Goal: Transaction & Acquisition: Purchase product/service

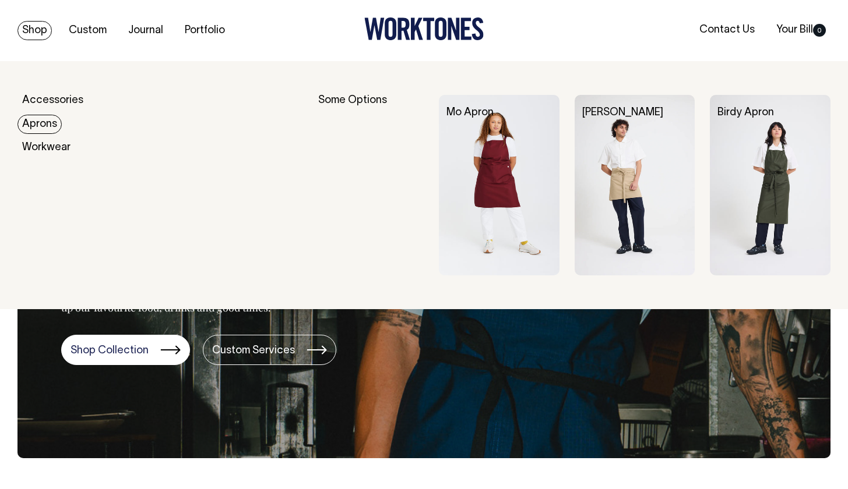
click at [46, 121] on link "Aprons" at bounding box center [39, 124] width 44 height 19
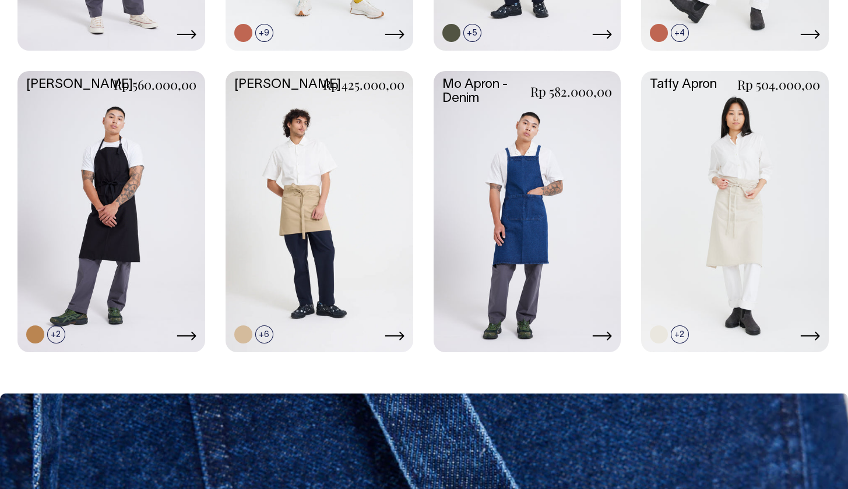
scroll to position [588, 0]
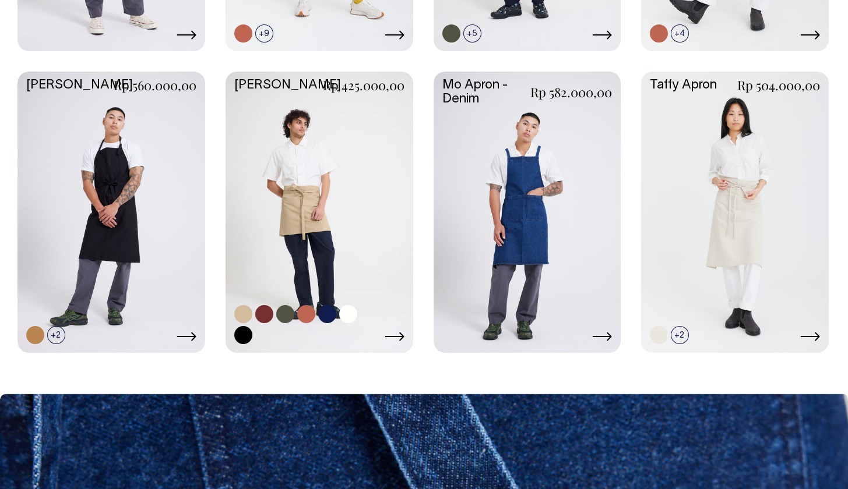
click at [302, 233] on link at bounding box center [320, 211] width 188 height 279
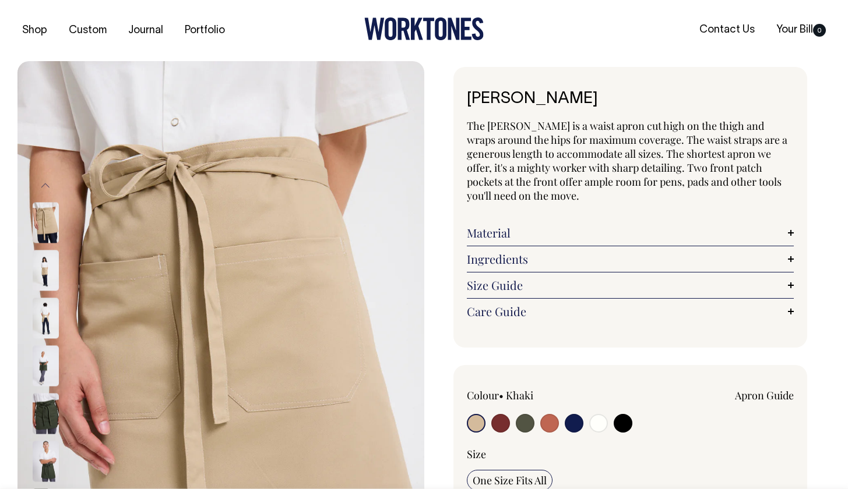
click at [43, 226] on img at bounding box center [46, 222] width 26 height 41
click at [43, 283] on img at bounding box center [46, 270] width 26 height 41
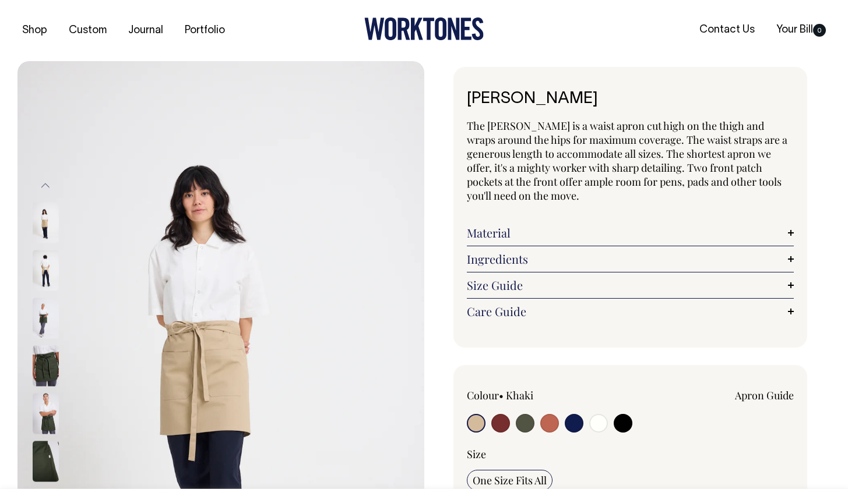
click at [44, 312] on img at bounding box center [46, 318] width 26 height 41
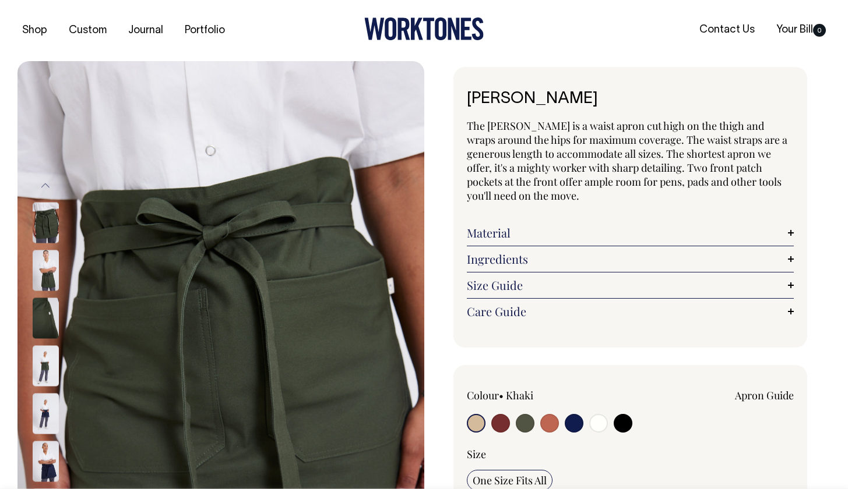
click at [503, 283] on link "Size Guide" at bounding box center [630, 286] width 327 height 14
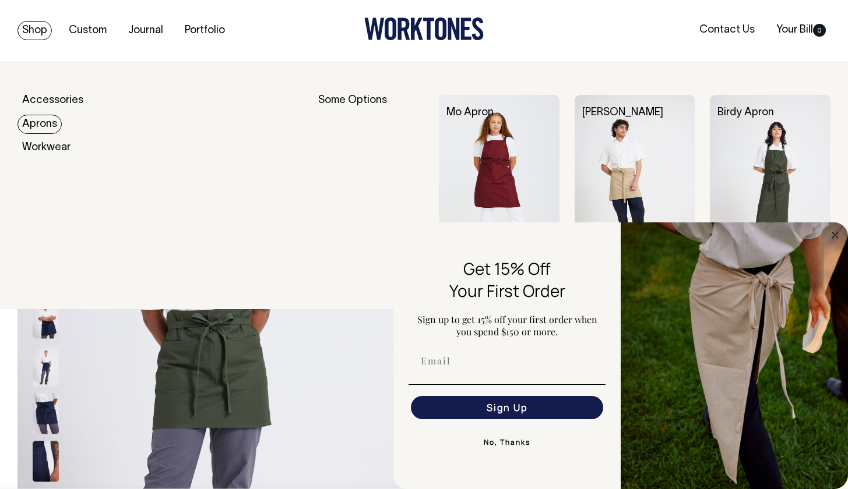
click at [55, 119] on link "Aprons" at bounding box center [39, 124] width 44 height 19
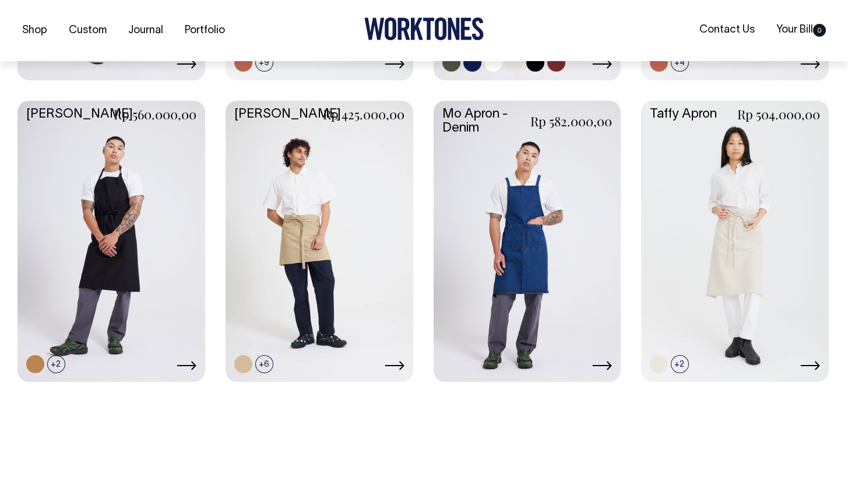
scroll to position [559, 0]
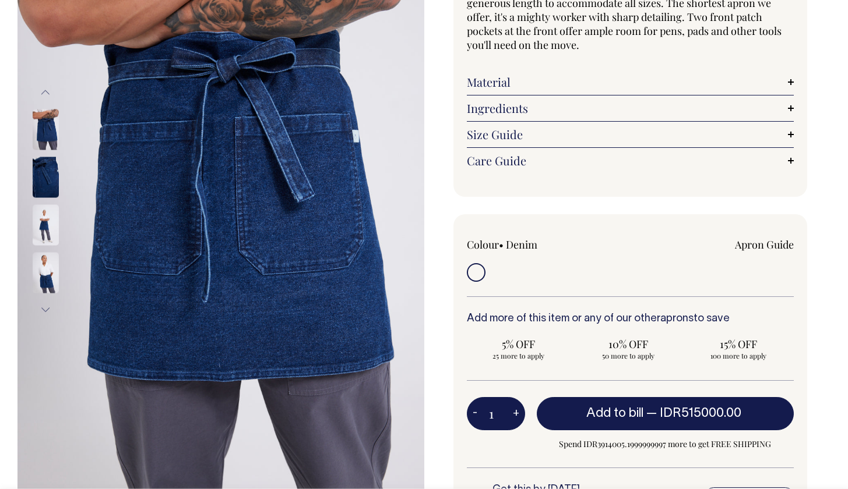
scroll to position [167, 0]
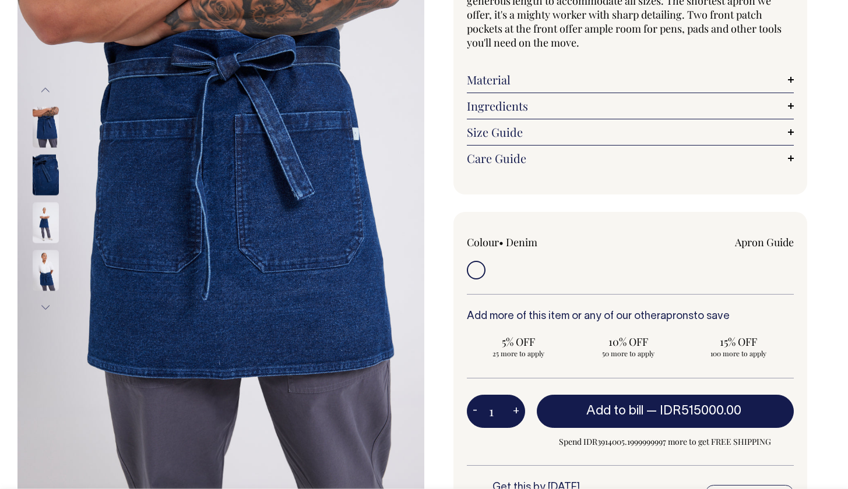
click at [51, 220] on img at bounding box center [46, 222] width 26 height 41
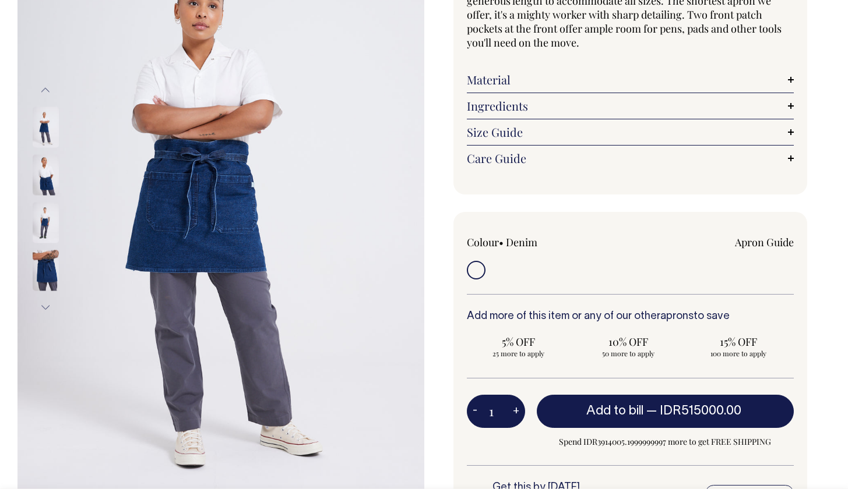
click at [44, 303] on button "Next" at bounding box center [45, 307] width 17 height 26
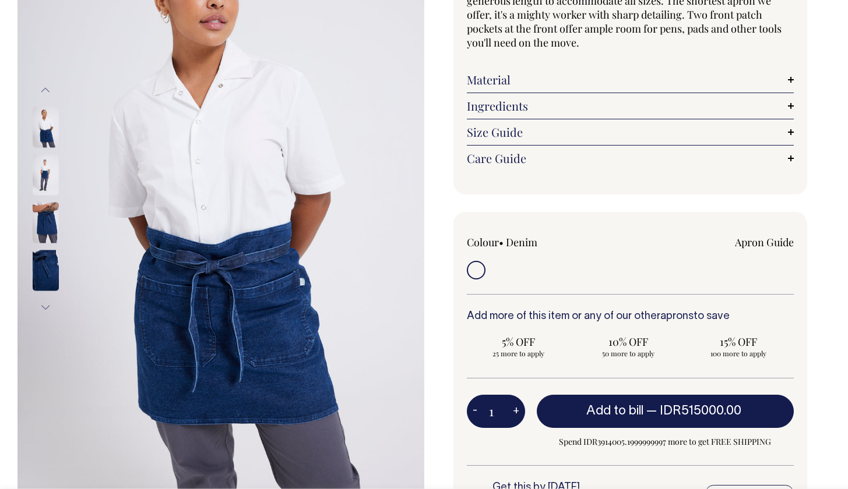
click at [47, 258] on img at bounding box center [46, 270] width 26 height 41
click at [45, 233] on img at bounding box center [46, 222] width 26 height 41
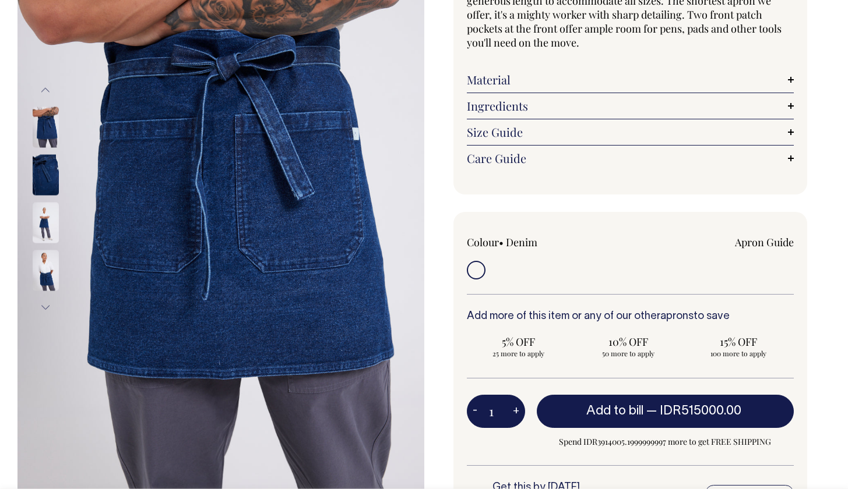
click at [44, 177] on div at bounding box center [61, 103] width 58 height 669
click at [47, 162] on img at bounding box center [46, 174] width 26 height 41
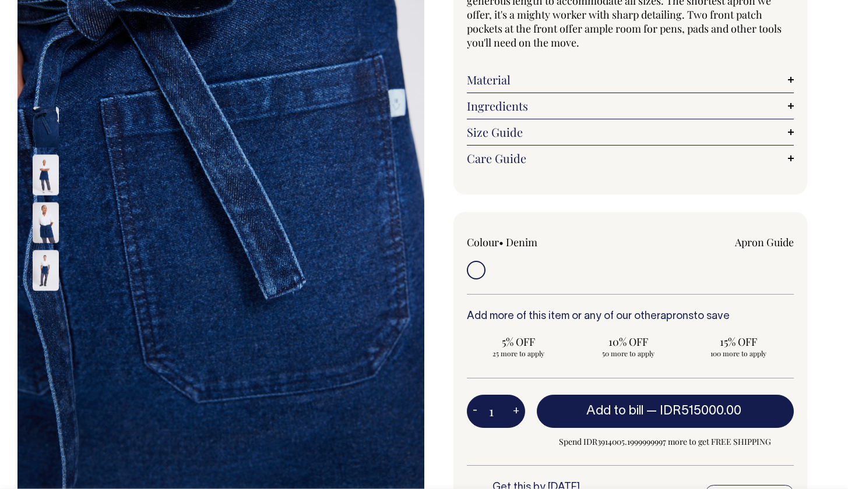
click at [45, 125] on img at bounding box center [46, 127] width 26 height 41
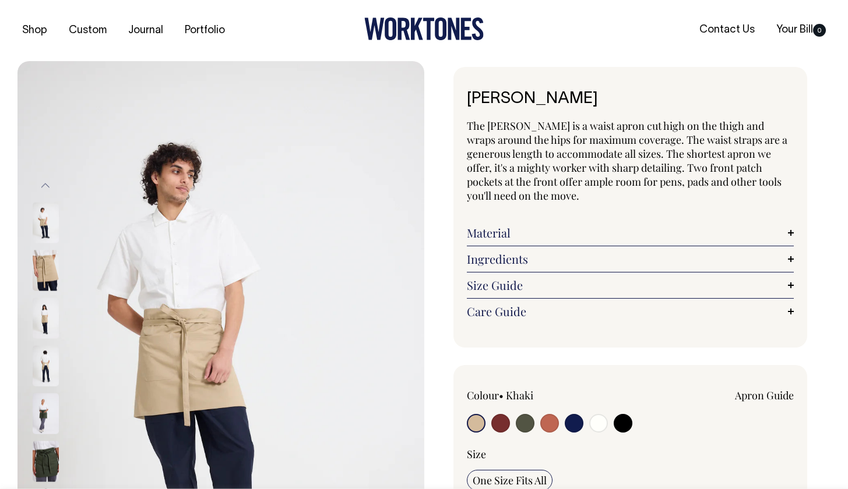
click at [504, 281] on link "Size Guide" at bounding box center [630, 286] width 327 height 14
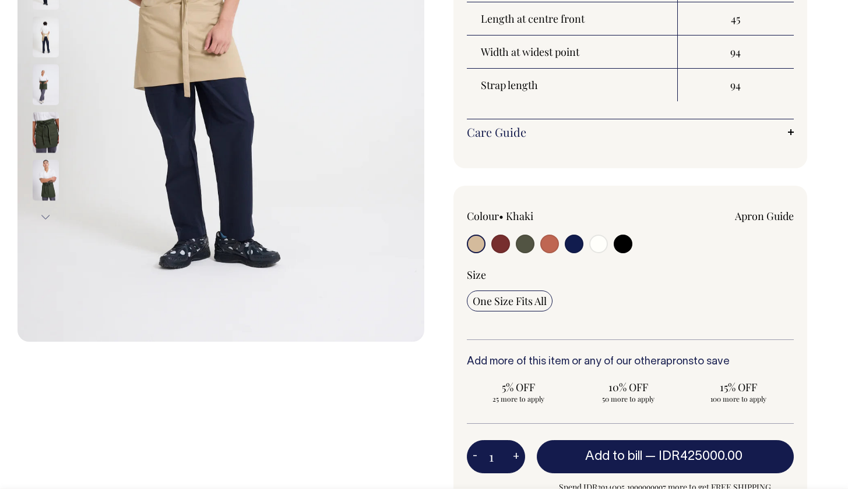
scroll to position [329, 0]
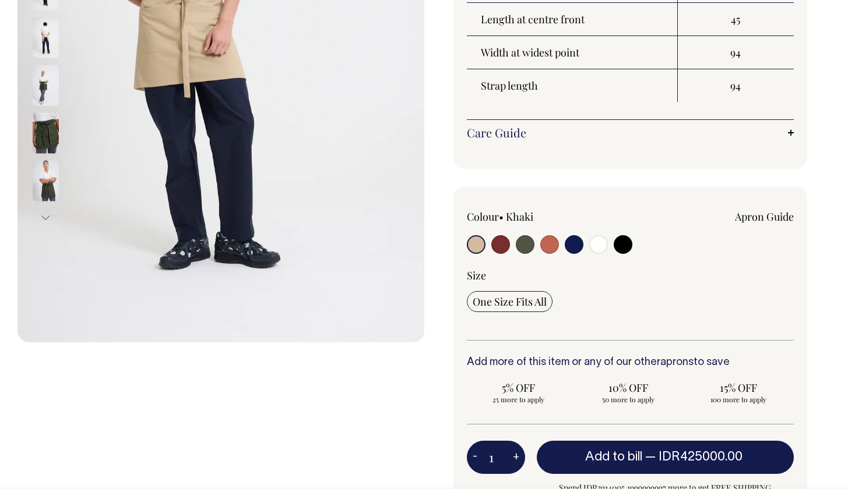
click at [556, 244] on input "radio" at bounding box center [549, 244] width 19 height 19
radio input "true"
select select "Rust"
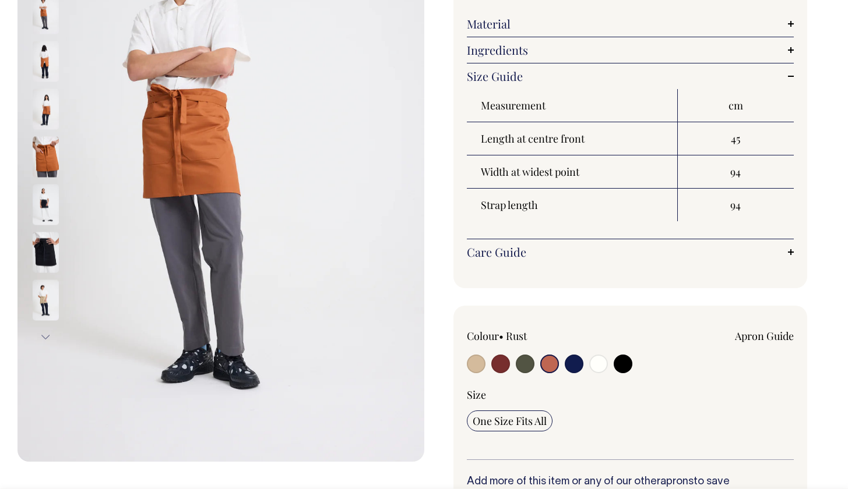
scroll to position [208, 0]
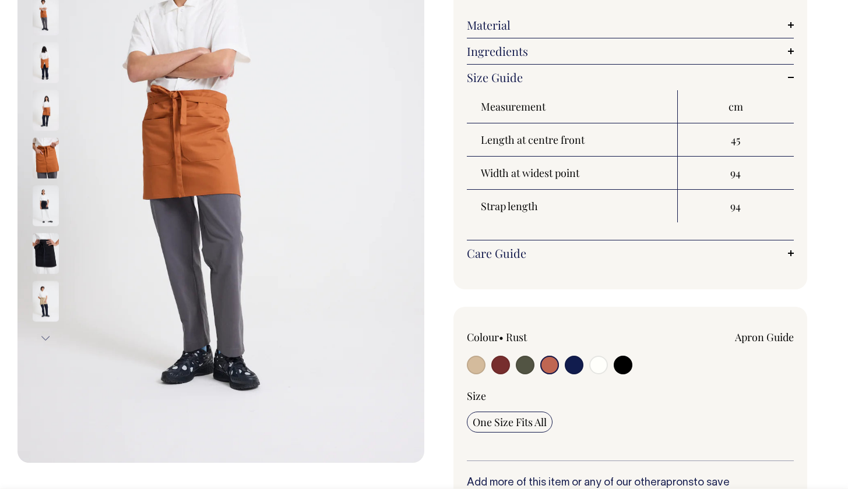
click at [537, 255] on link "Care Guide" at bounding box center [630, 253] width 327 height 14
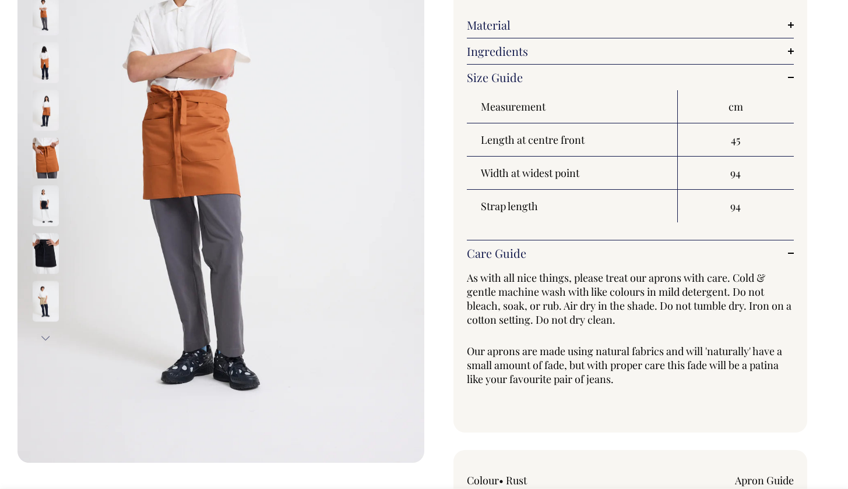
click at [537, 255] on link "Care Guide" at bounding box center [630, 253] width 327 height 14
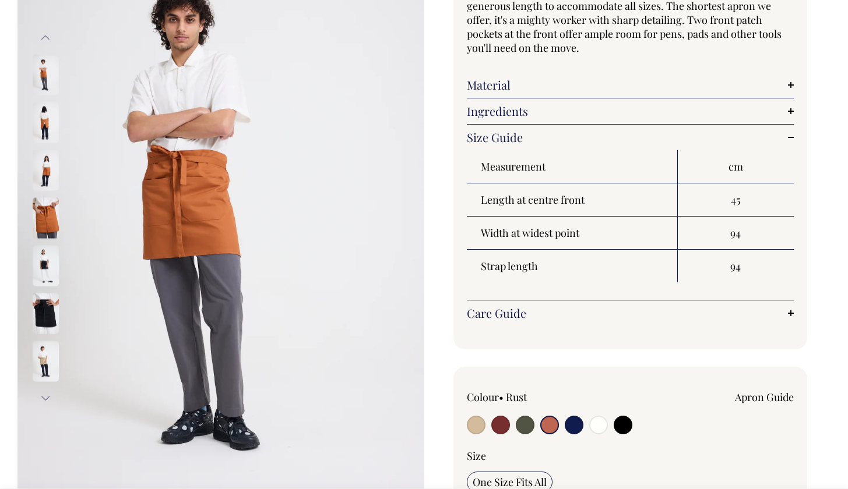
click at [537, 113] on link "Ingredients" at bounding box center [630, 111] width 327 height 14
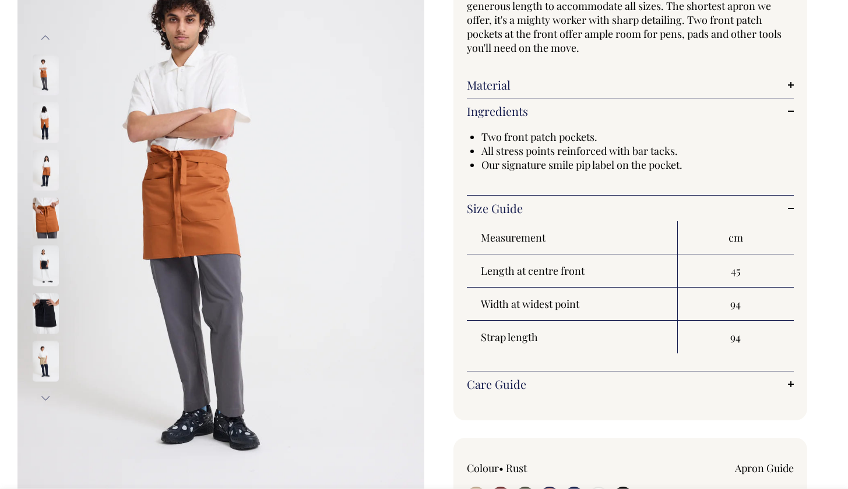
scroll to position [147, 0]
click at [537, 114] on link "Ingredients" at bounding box center [630, 112] width 327 height 14
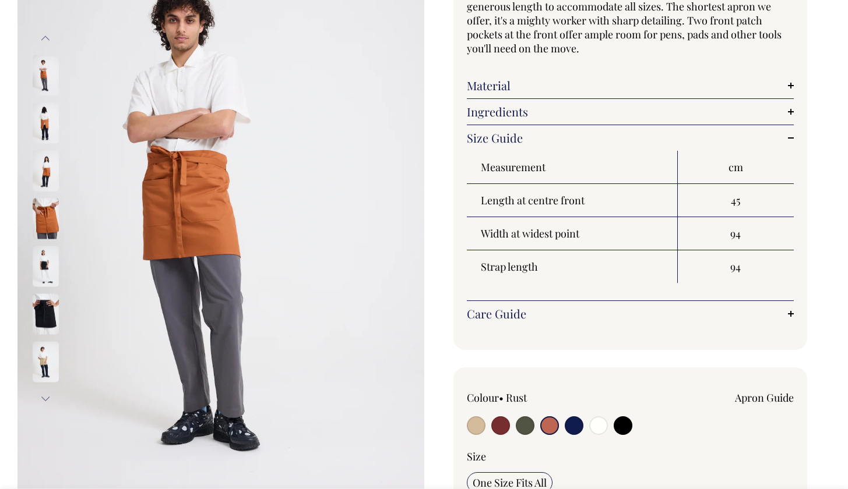
click at [516, 86] on link "Material" at bounding box center [630, 86] width 327 height 14
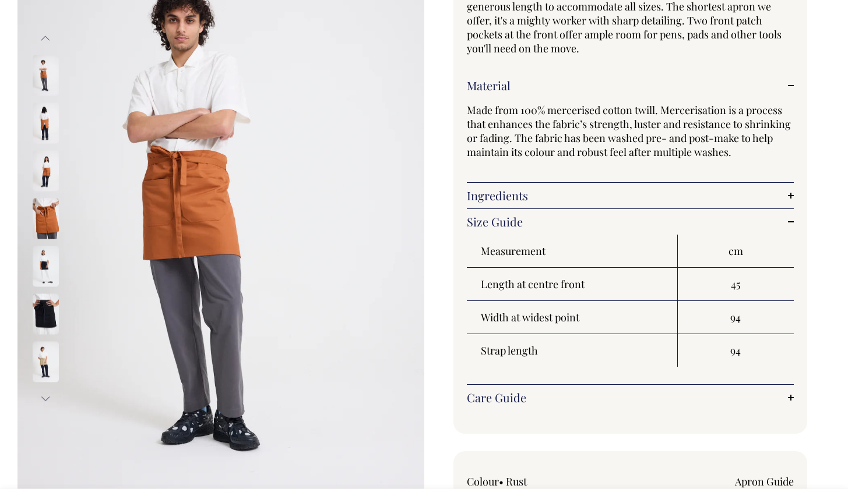
click at [516, 86] on link "Material" at bounding box center [630, 86] width 327 height 14
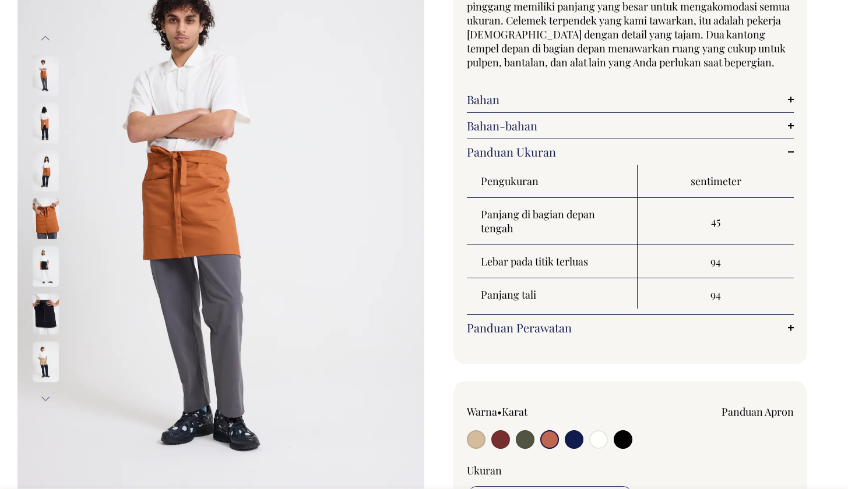
click at [43, 218] on img at bounding box center [46, 218] width 26 height 41
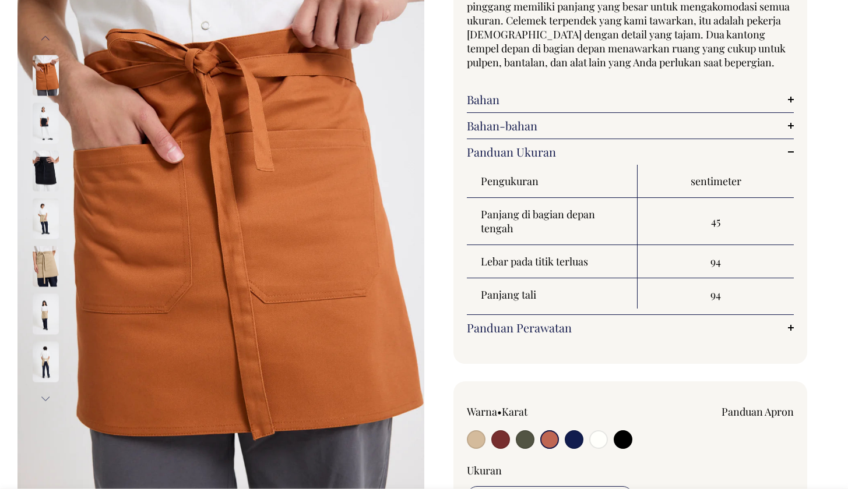
click at [40, 174] on div at bounding box center [61, 27] width 58 height 3201
click at [43, 218] on img at bounding box center [46, 218] width 26 height 41
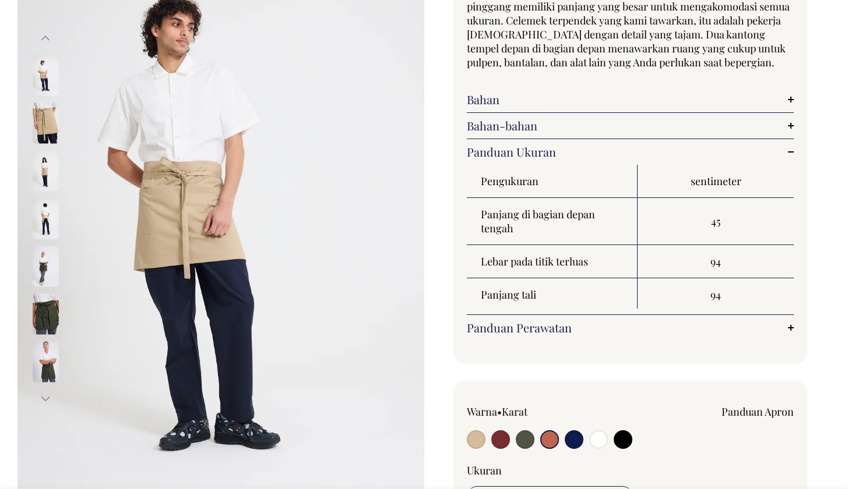
click at [51, 170] on img at bounding box center [46, 170] width 26 height 41
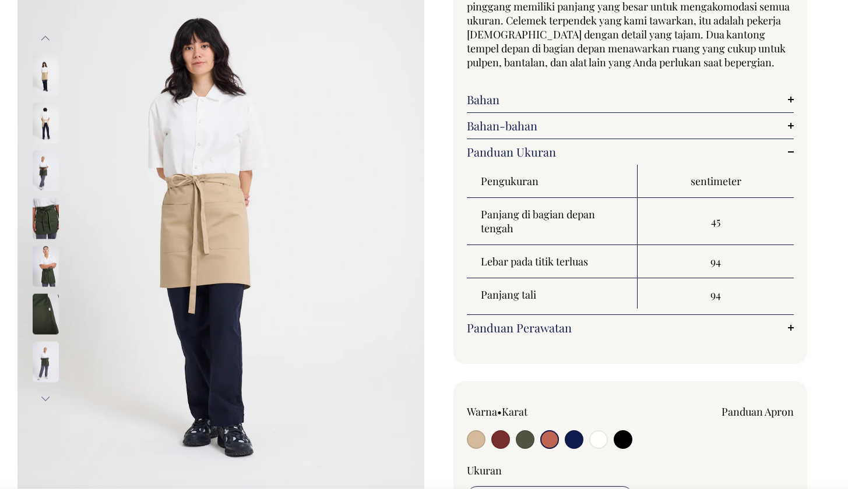
click at [45, 178] on img at bounding box center [46, 170] width 26 height 41
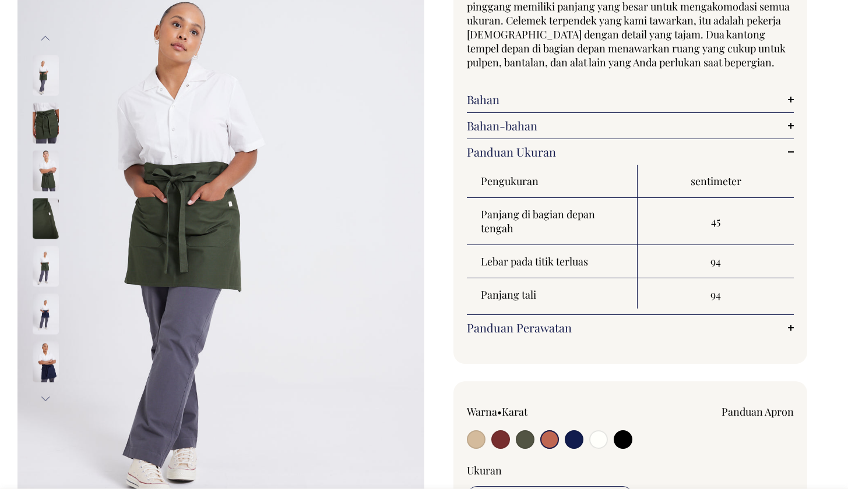
click at [41, 230] on img at bounding box center [46, 218] width 26 height 41
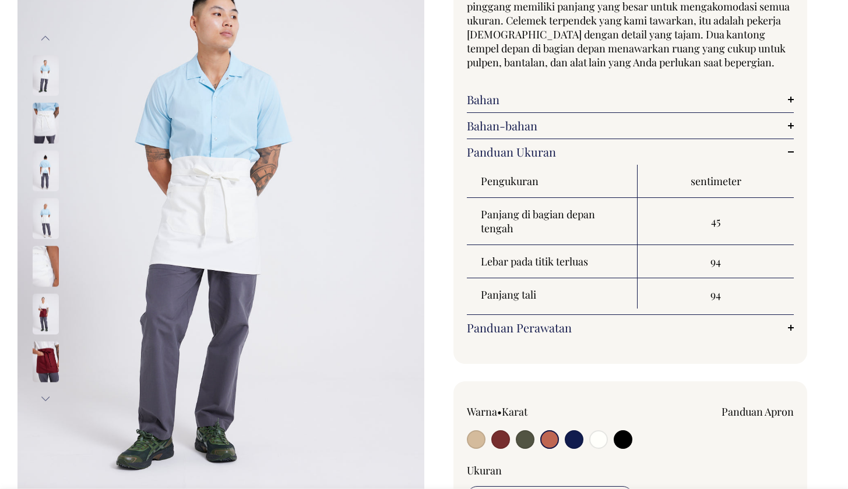
click at [41, 310] on img at bounding box center [46, 314] width 26 height 41
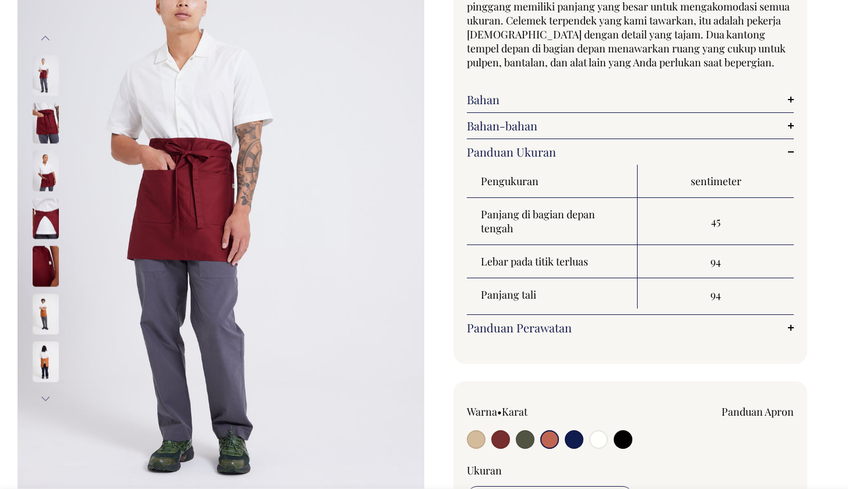
click at [48, 324] on img at bounding box center [46, 314] width 26 height 41
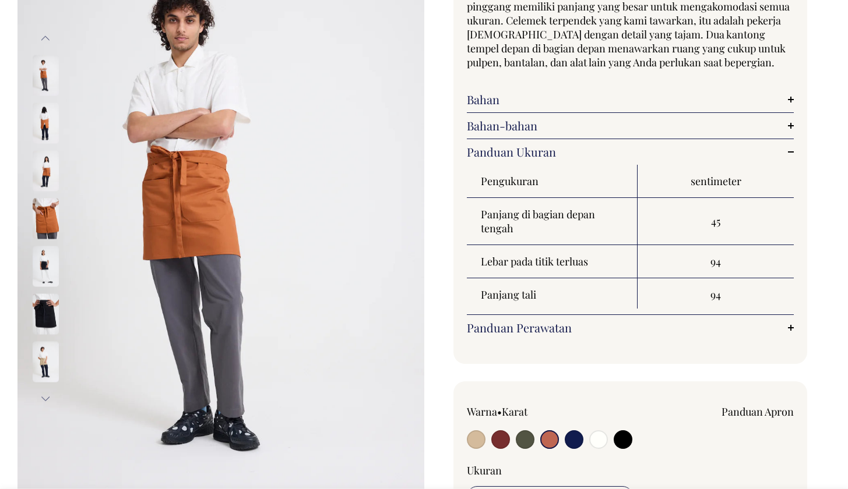
click at [46, 258] on img at bounding box center [46, 266] width 26 height 41
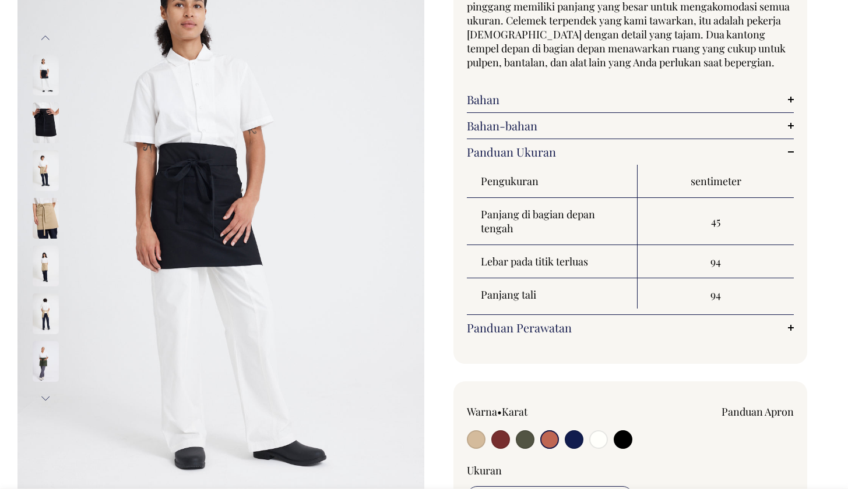
click at [43, 230] on img at bounding box center [46, 218] width 26 height 41
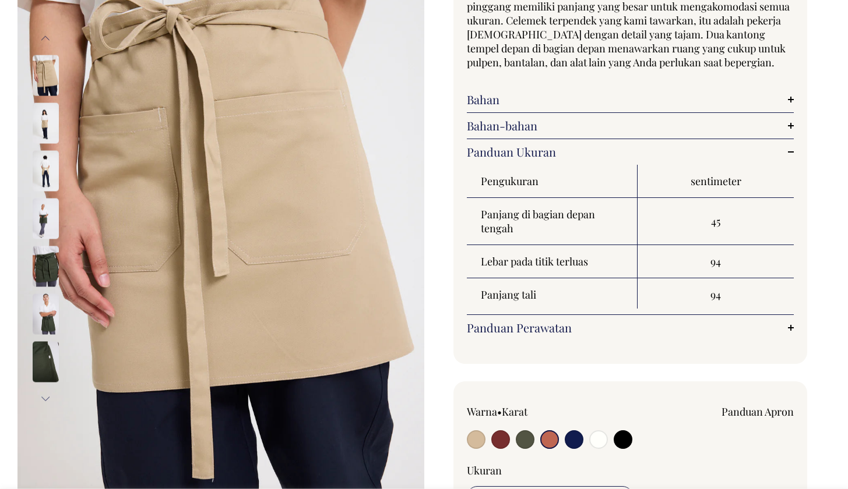
click at [41, 172] on img at bounding box center [46, 170] width 26 height 41
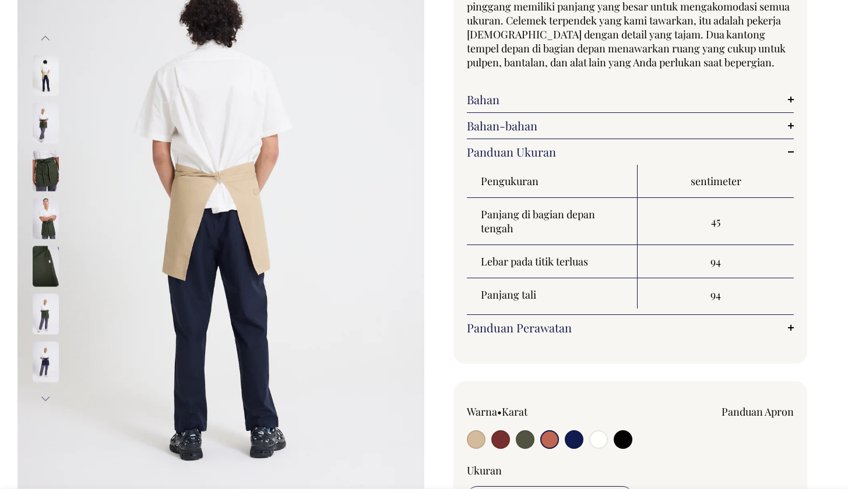
click at [41, 161] on img at bounding box center [46, 170] width 26 height 41
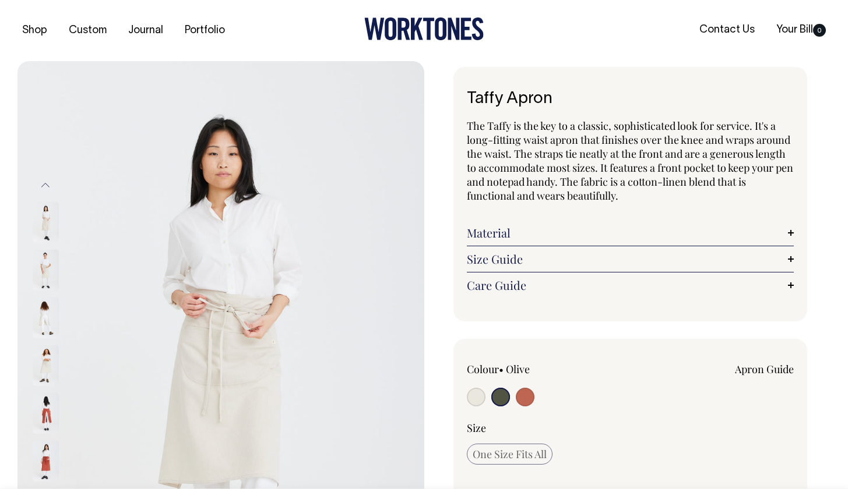
click at [42, 273] on img at bounding box center [46, 270] width 26 height 41
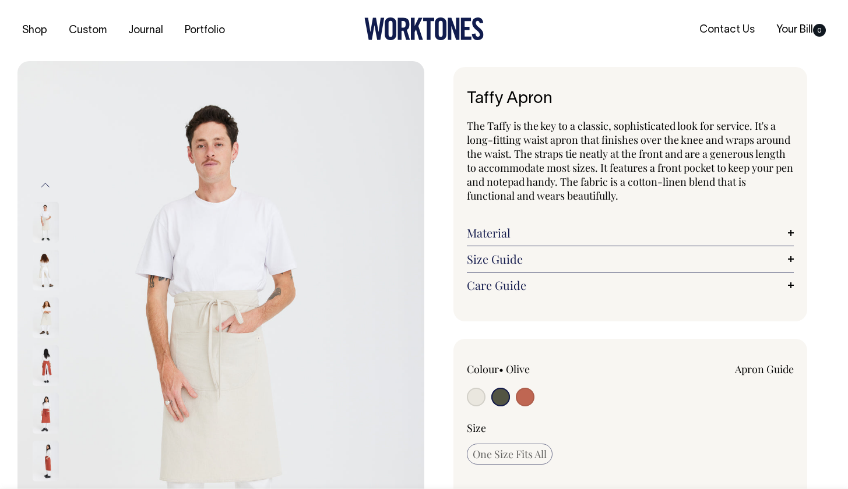
click at [50, 313] on img at bounding box center [46, 318] width 26 height 41
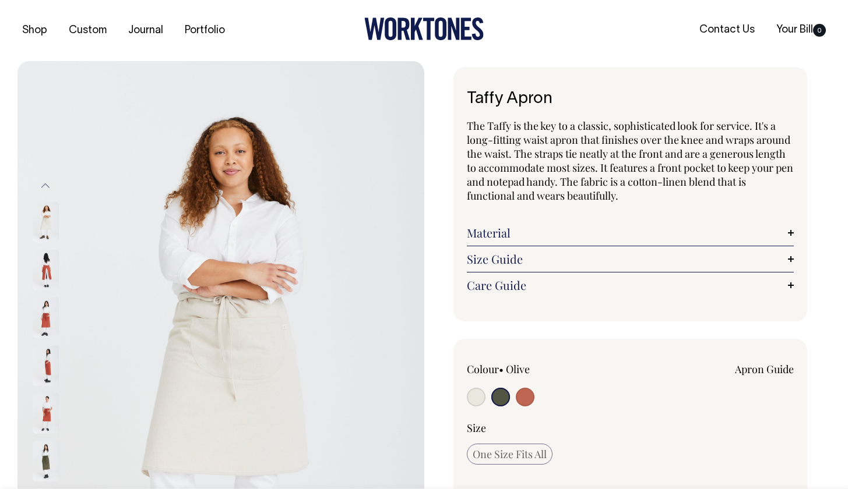
click at [48, 279] on img at bounding box center [46, 270] width 26 height 41
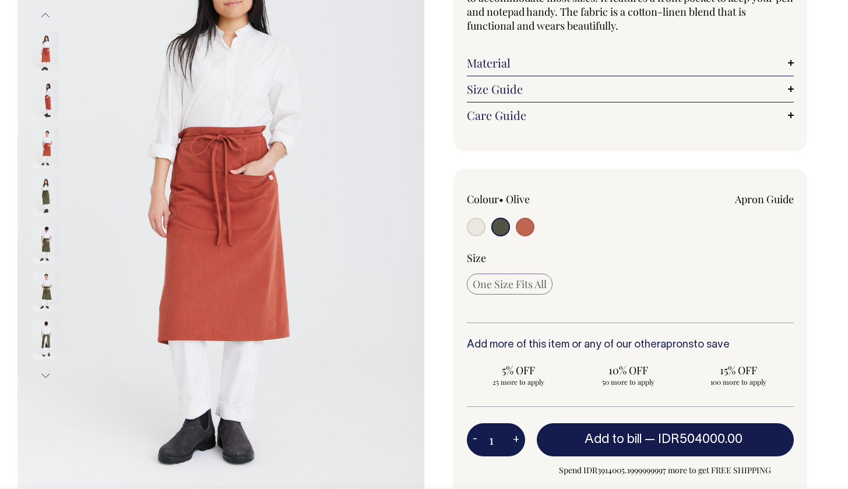
scroll to position [179, 0]
